Goal: Check status: Check status

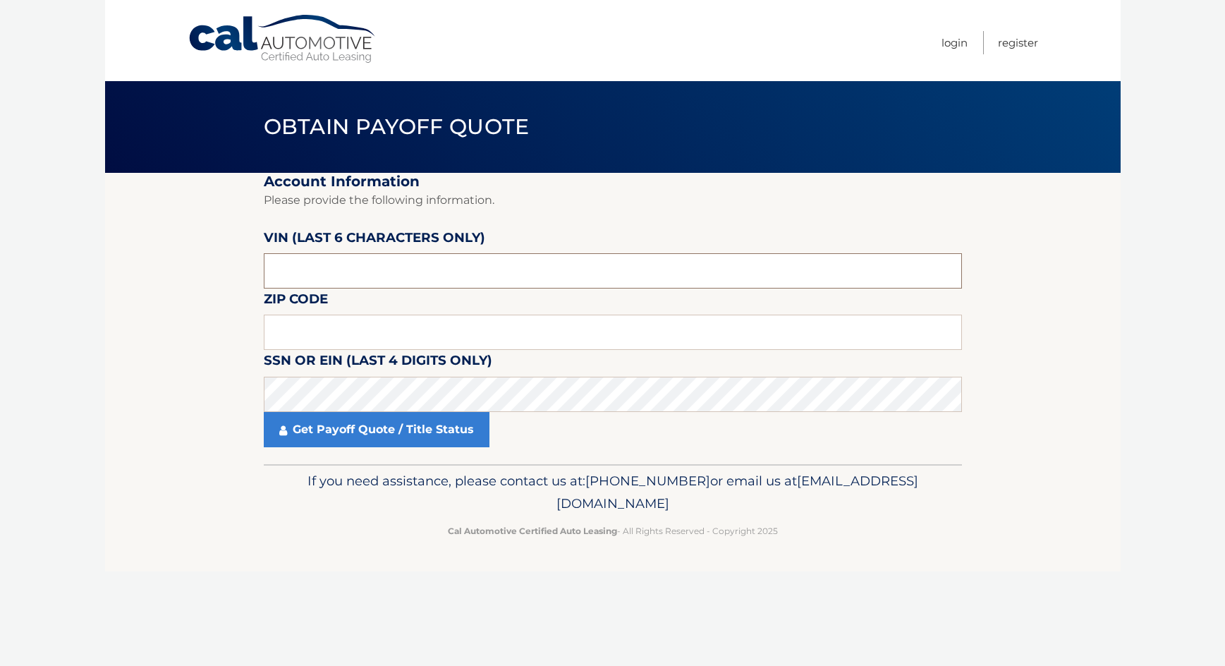
click at [350, 268] on input "text" at bounding box center [613, 270] width 698 height 35
type input "365266"
click at [417, 331] on input "text" at bounding box center [613, 332] width 698 height 35
type input "18976"
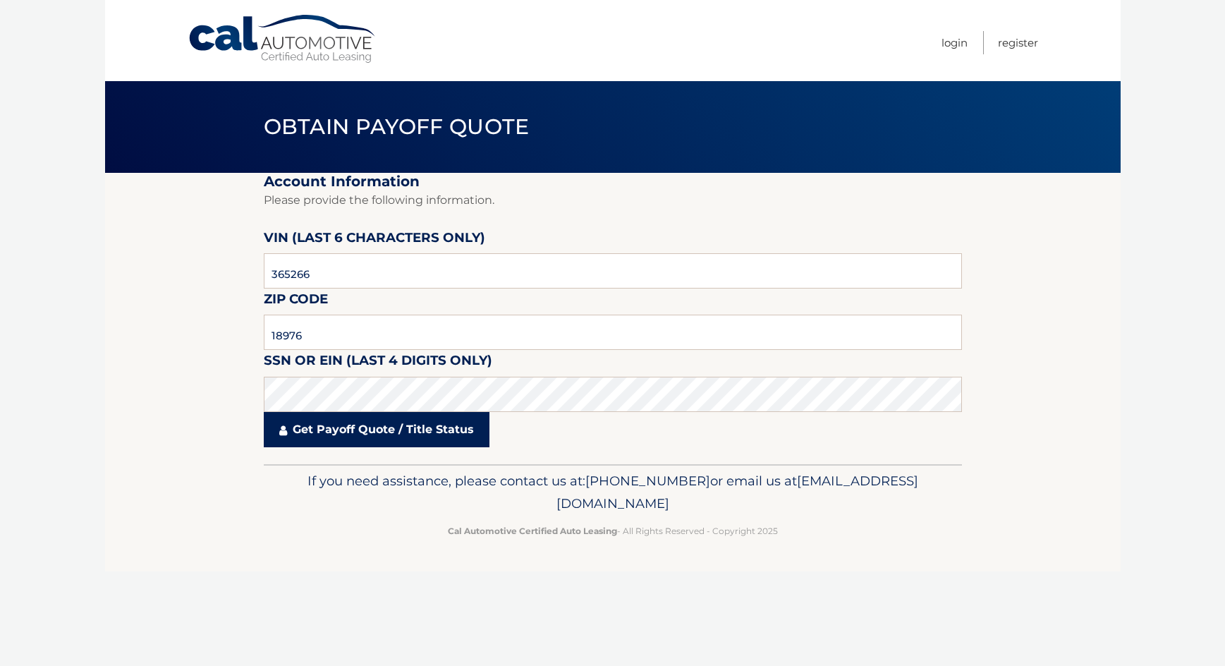
click at [425, 422] on link "Get Payoff Quote / Title Status" at bounding box center [377, 429] width 226 height 35
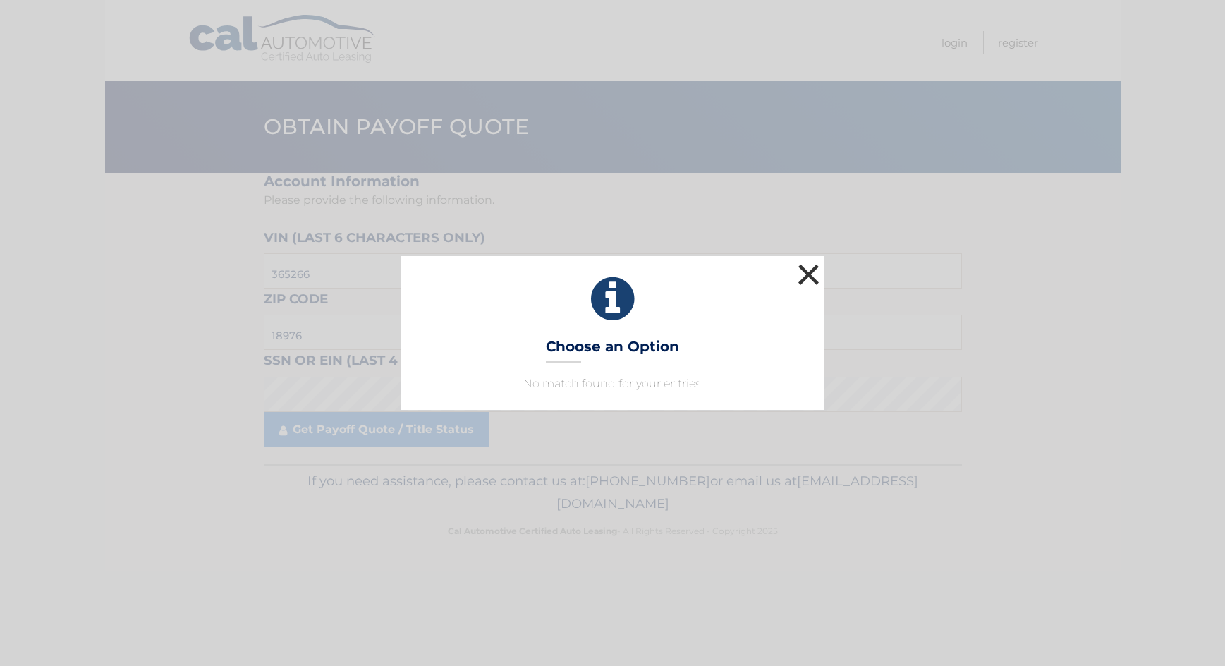
click at [811, 279] on button "×" at bounding box center [809, 274] width 28 height 28
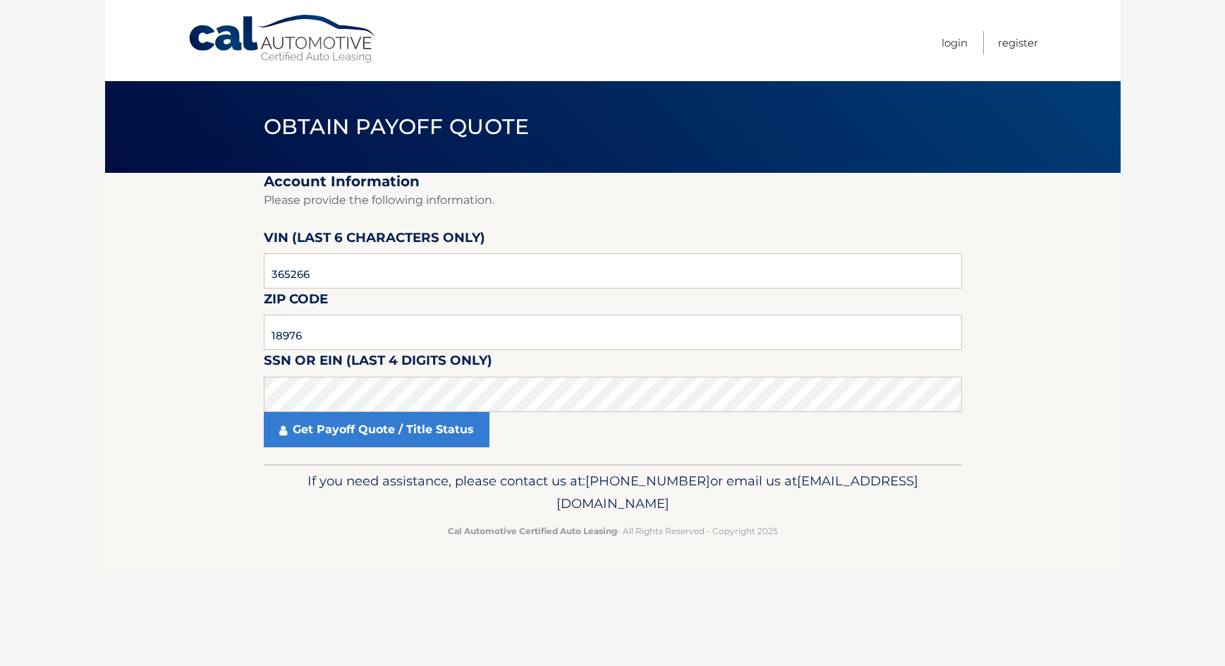
click at [312, 310] on label "Zip Code" at bounding box center [296, 301] width 64 height 26
click at [324, 327] on input "18976" at bounding box center [613, 332] width 698 height 35
click at [324, 328] on input "18976" at bounding box center [613, 332] width 698 height 35
click at [346, 283] on input "365266" at bounding box center [613, 270] width 698 height 35
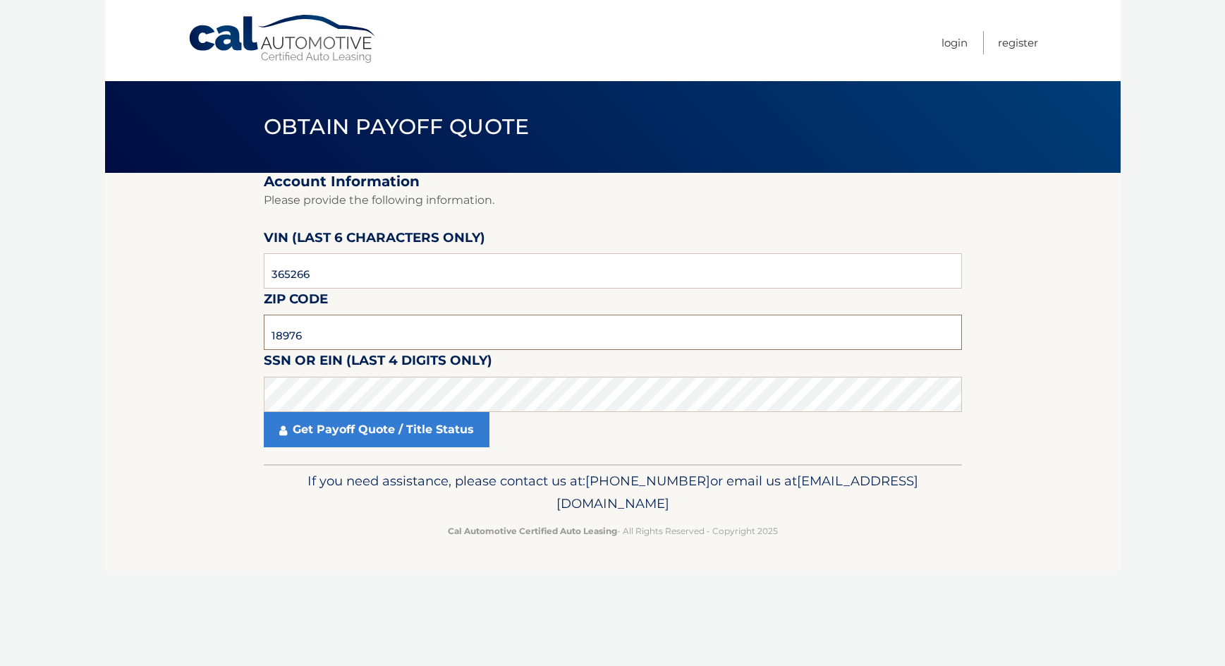
click at [338, 330] on input "18976" at bounding box center [613, 332] width 698 height 35
click at [338, 434] on link "Get Payoff Quote / Title Status" at bounding box center [377, 429] width 226 height 35
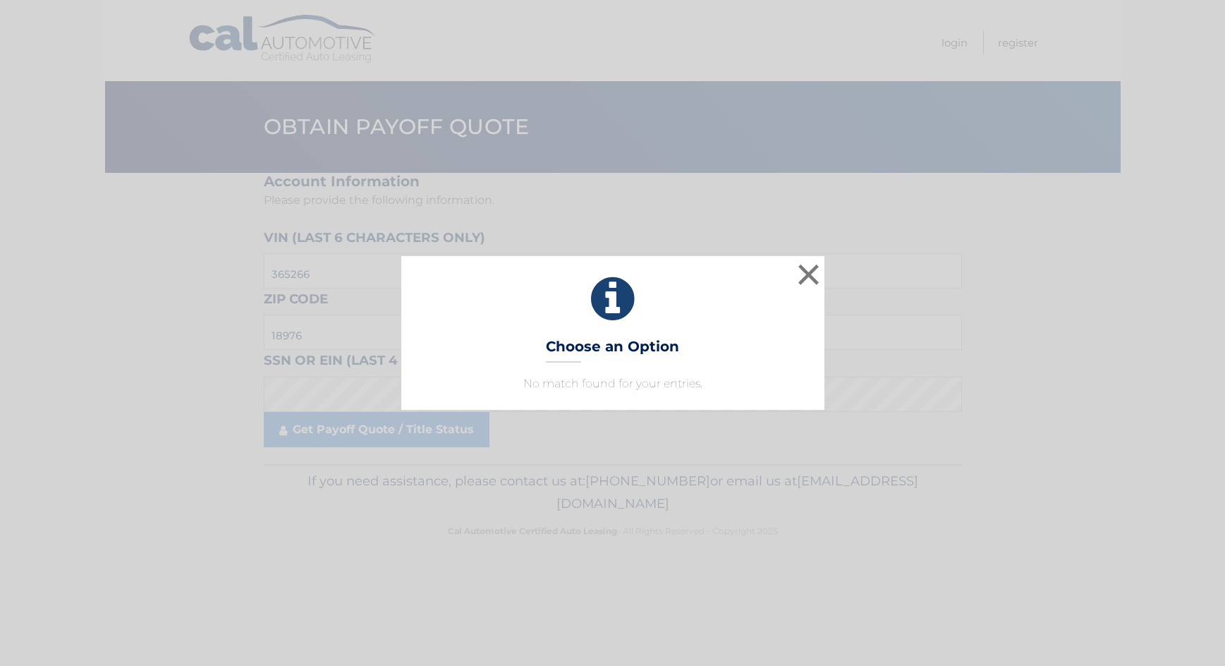
click at [670, 380] on p "No match found for your entries." at bounding box center [613, 383] width 388 height 17
click at [810, 271] on button "×" at bounding box center [809, 274] width 28 height 28
